Goal: Entertainment & Leisure: Consume media (video, audio)

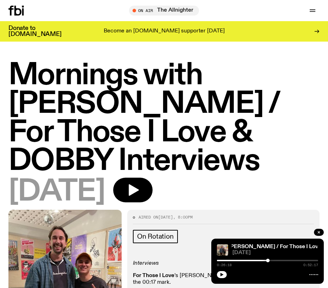
scroll to position [352, 0]
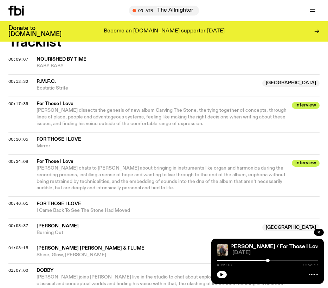
drag, startPoint x: 219, startPoint y: 272, endPoint x: 231, endPoint y: 248, distance: 27.4
click at [220, 272] on button "button" at bounding box center [222, 274] width 10 height 7
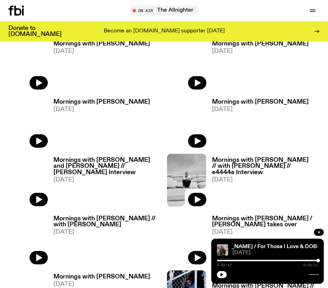
scroll to position [581, 0]
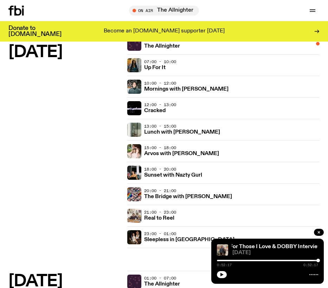
scroll to position [528, 0]
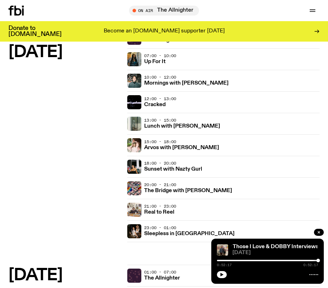
click at [184, 144] on link "Arvos with [PERSON_NAME]" at bounding box center [181, 147] width 75 height 7
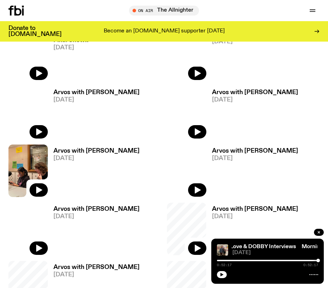
scroll to position [282, 0]
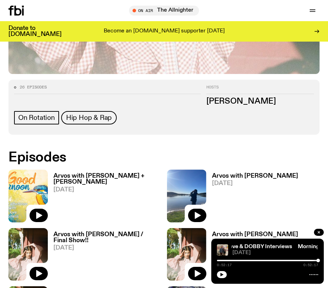
click at [39, 213] on icon "button" at bounding box center [39, 215] width 6 height 7
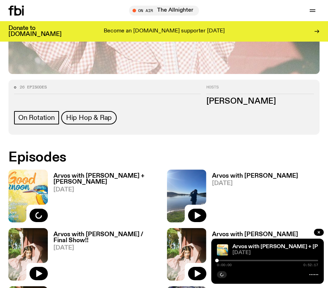
click at [102, 177] on h3 "Arvos with [PERSON_NAME] + [PERSON_NAME]" at bounding box center [108, 179] width 108 height 12
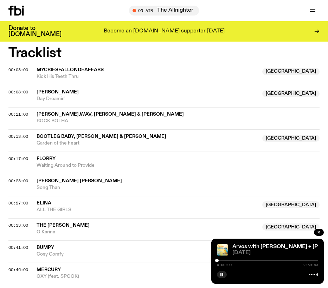
scroll to position [317, 0]
